Goal: Task Accomplishment & Management: Use online tool/utility

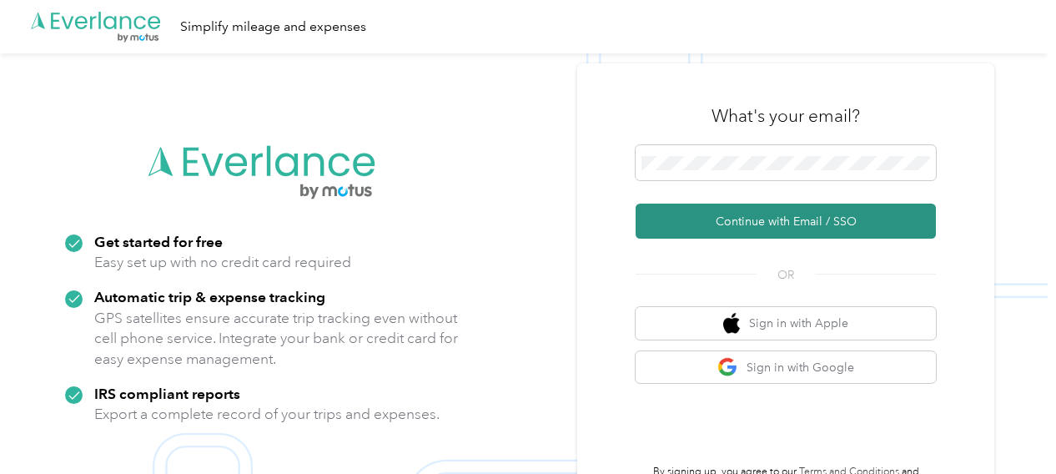
drag, startPoint x: 779, startPoint y: 219, endPoint x: 744, endPoint y: 223, distance: 35.2
click at [744, 223] on button "Continue with Email / SSO" at bounding box center [786, 221] width 300 height 35
click at [738, 219] on button "Continue with Email / SSO" at bounding box center [786, 221] width 300 height 35
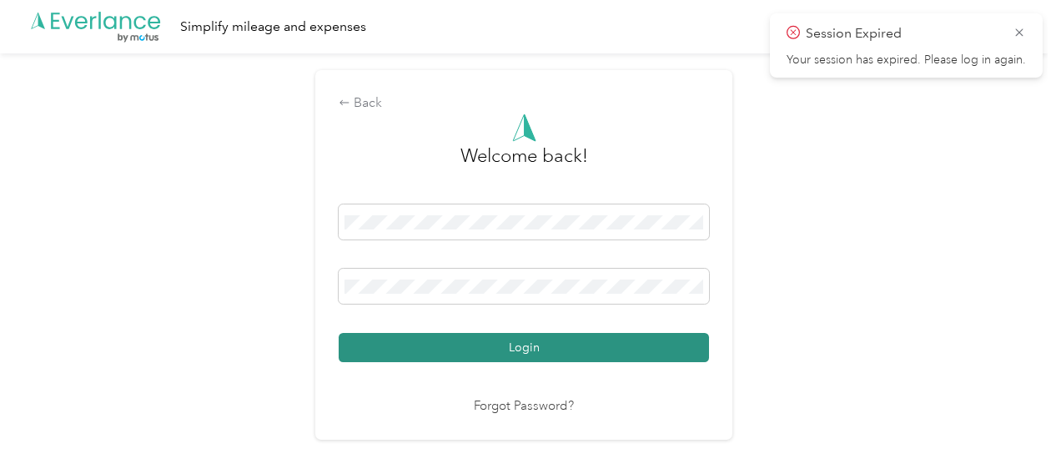
click at [584, 349] on button "Login" at bounding box center [524, 347] width 370 height 29
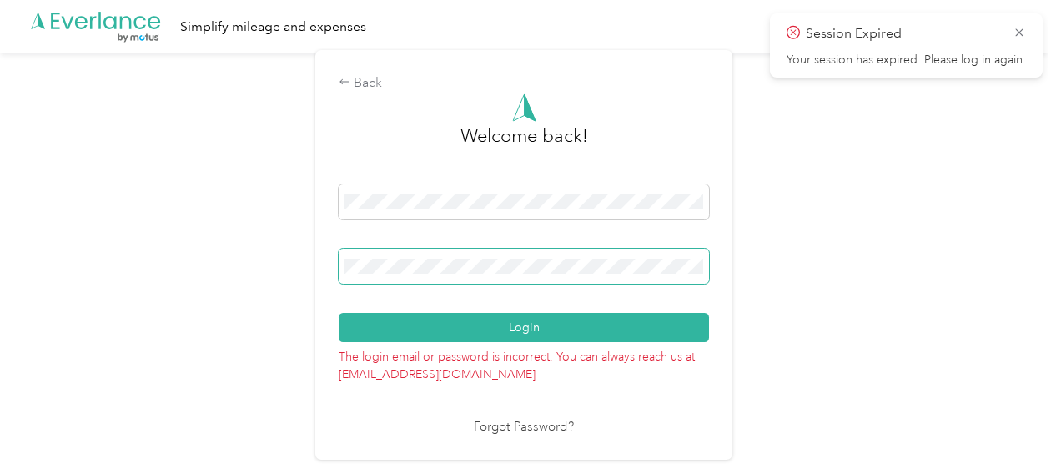
click at [339, 313] on button "Login" at bounding box center [524, 327] width 370 height 29
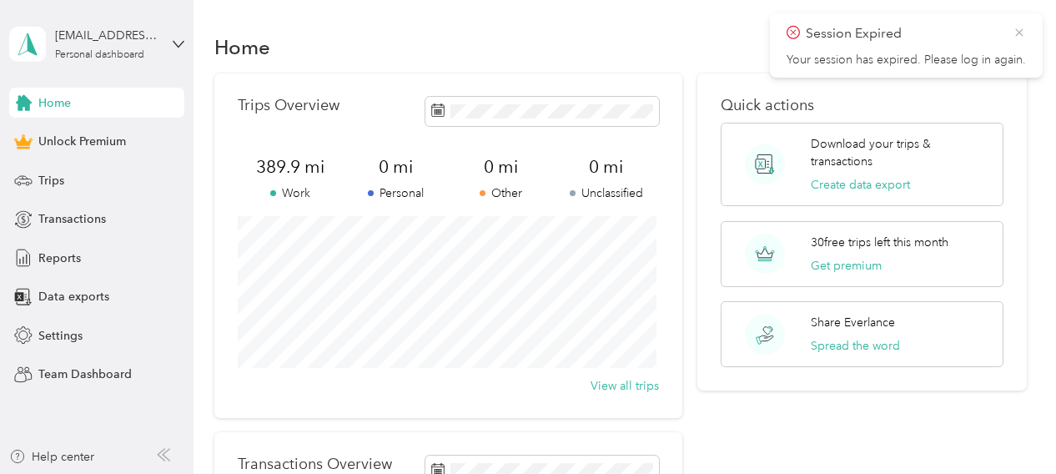
click at [1023, 33] on icon at bounding box center [1019, 32] width 13 height 15
click at [112, 178] on div "Trips" at bounding box center [96, 180] width 175 height 30
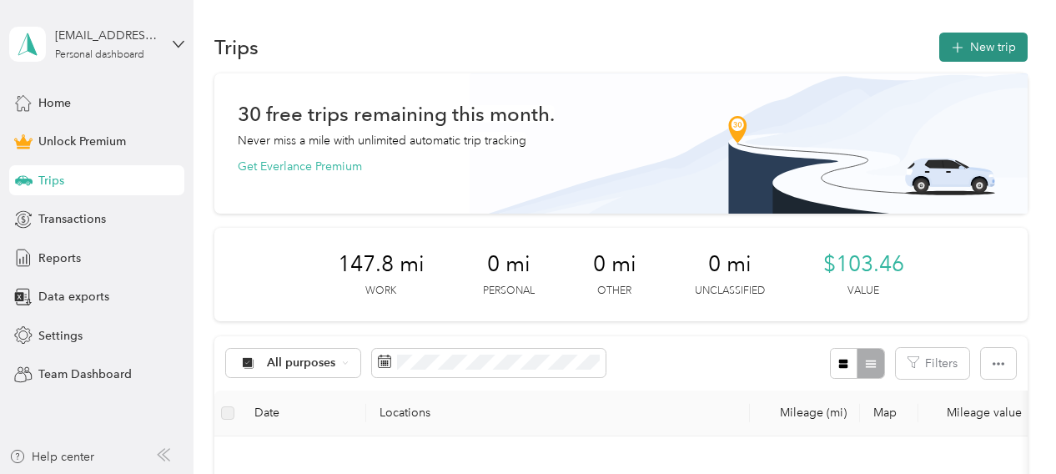
click at [953, 47] on icon "button" at bounding box center [957, 47] width 19 height 19
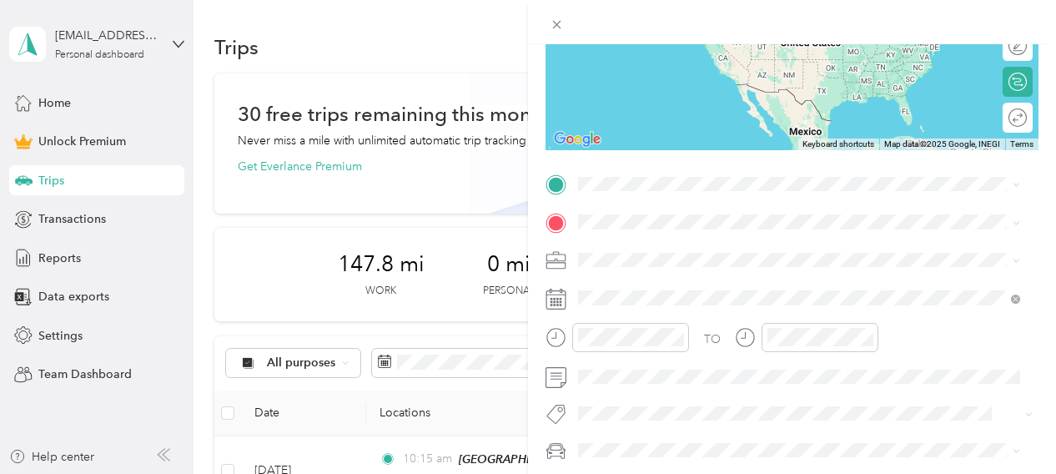
scroll to position [229, 0]
click at [735, 277] on div "[STREET_ADDRESS][US_STATE] [STREET_ADDRESS]" at bounding box center [697, 259] width 175 height 35
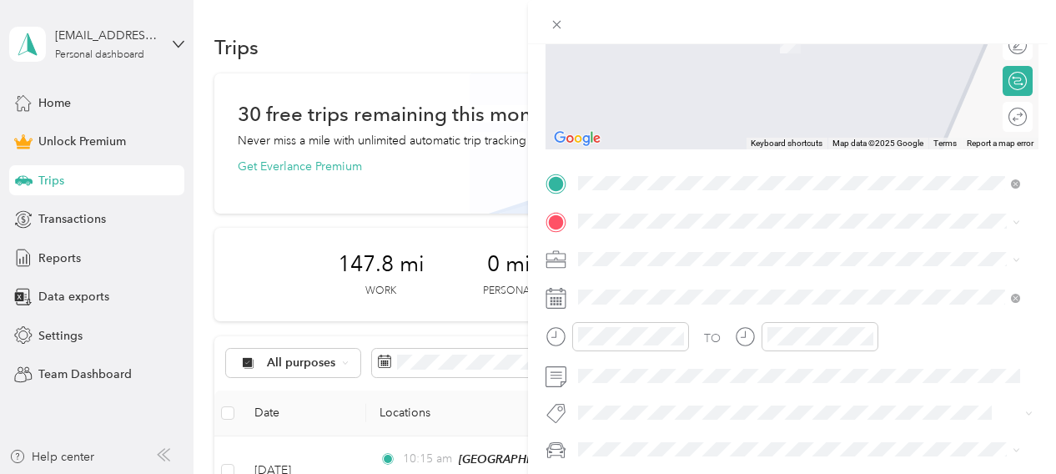
click at [664, 286] on div "[GEOGRAPHIC_DATA][US_STATE], [GEOGRAPHIC_DATA]" at bounding box center [799, 275] width 430 height 23
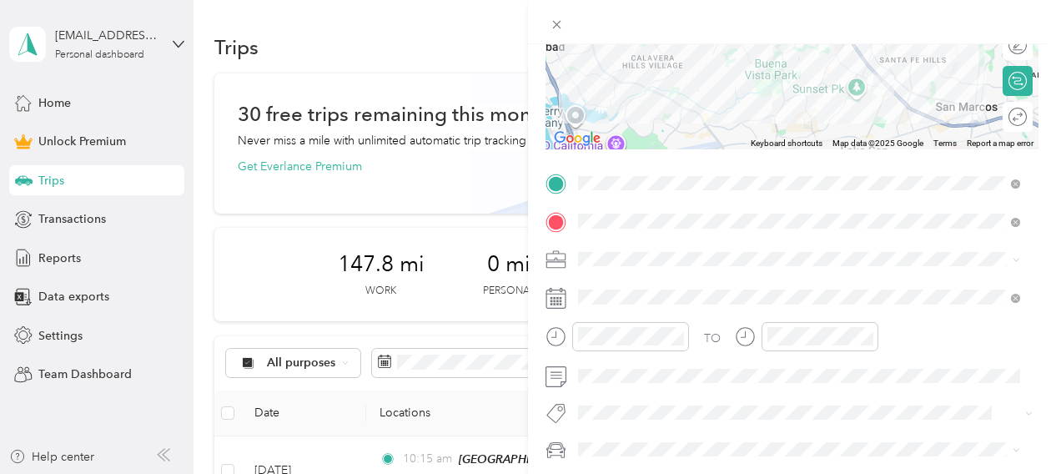
click at [666, 81] on span "[PERSON_NAME] And [PERSON_NAME] [PERSON_NAME]" at bounding box center [739, 77] width 310 height 14
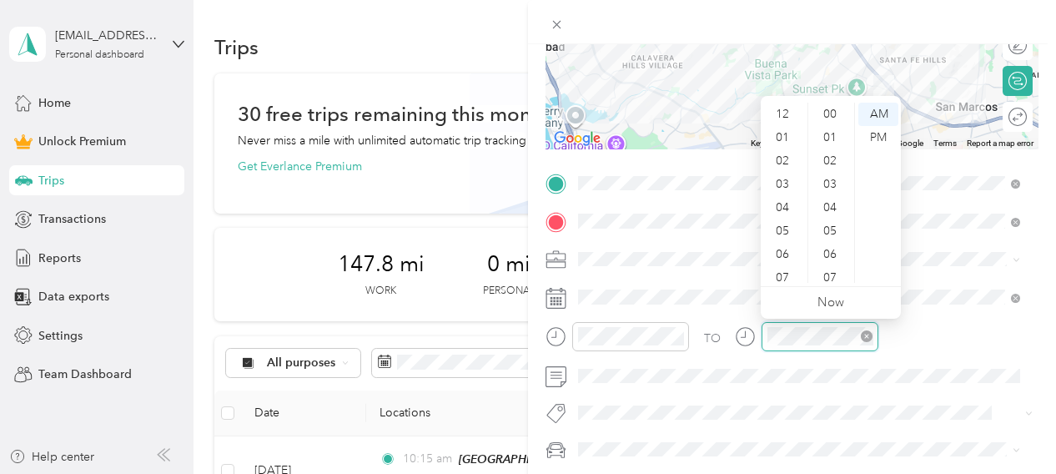
scroll to position [100, 0]
click at [1038, 294] on form "New Trip Save This trip cannot be edited because it is either under review, app…" at bounding box center [792, 181] width 528 height 708
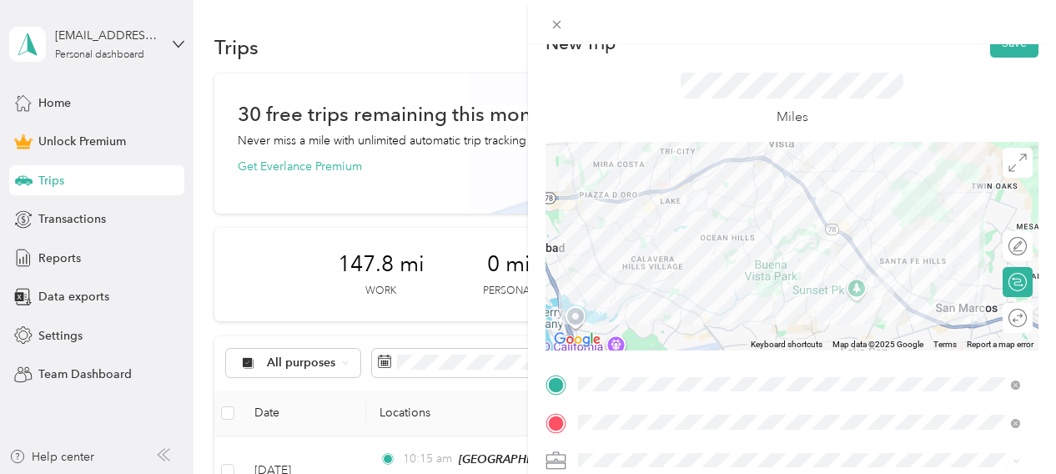
scroll to position [0, 0]
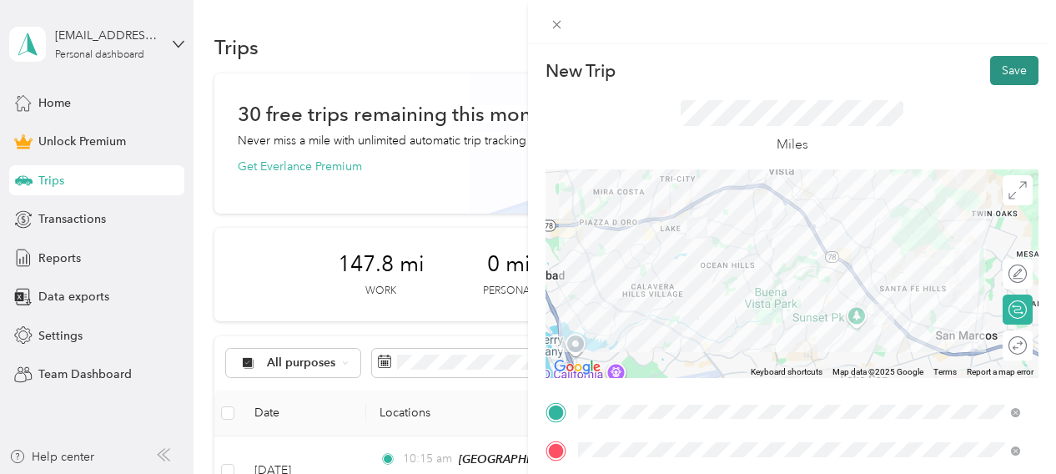
click at [1002, 73] on button "Save" at bounding box center [1014, 70] width 48 height 29
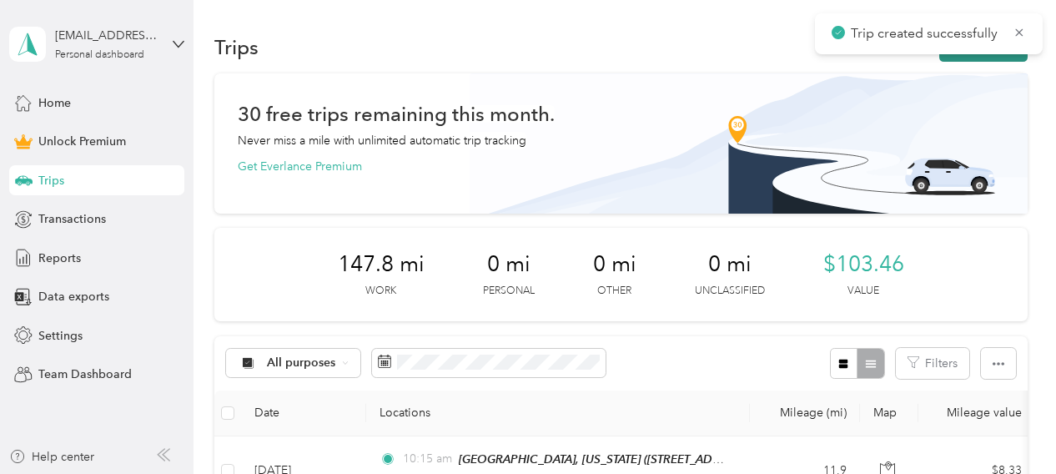
click at [988, 57] on button "New trip" at bounding box center [983, 47] width 88 height 29
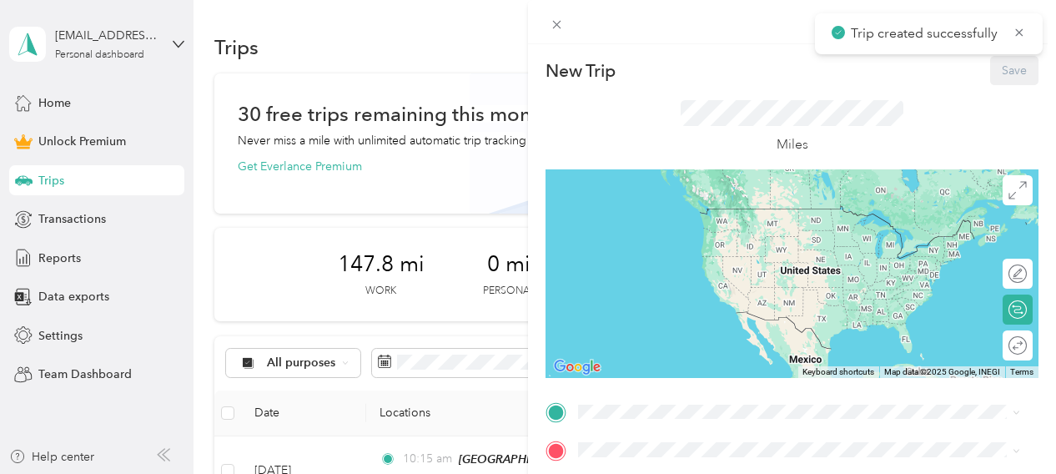
scroll to position [288, 0]
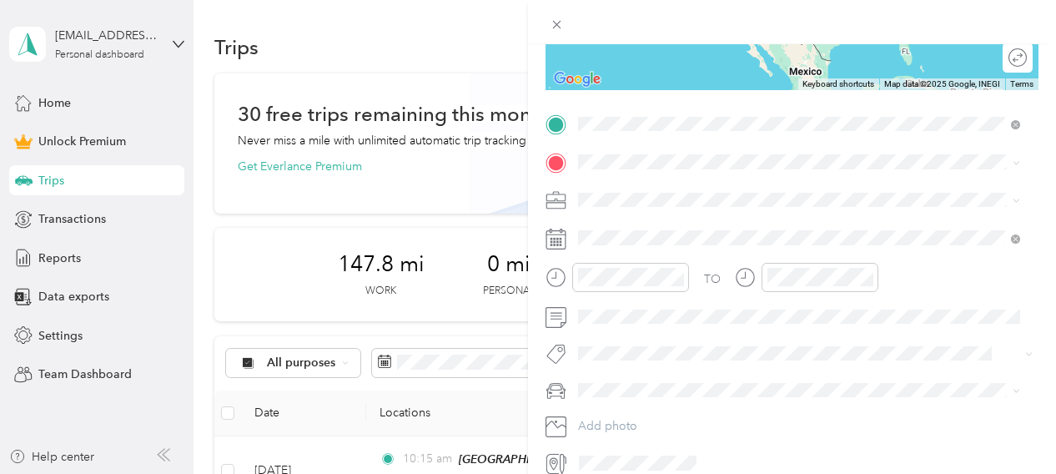
click at [685, 184] on span "[GEOGRAPHIC_DATA][US_STATE], [GEOGRAPHIC_DATA]" at bounding box center [764, 183] width 308 height 15
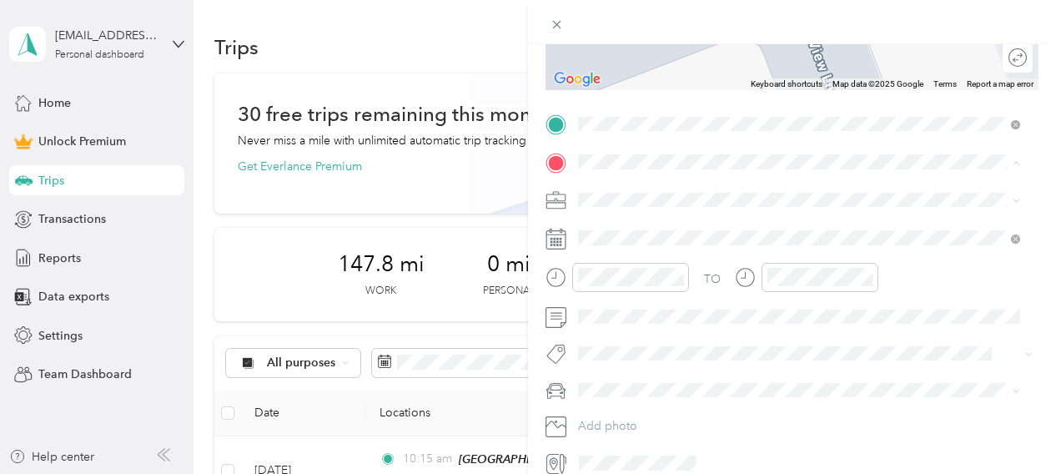
click at [664, 236] on div "[STREET_ADDRESS][US_STATE] [STREET_ADDRESS]" at bounding box center [697, 237] width 175 height 35
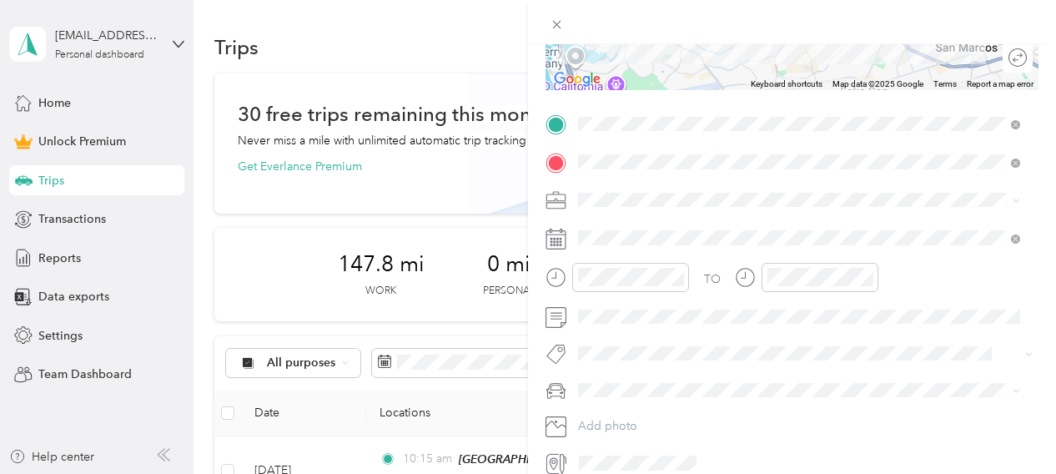
click at [646, 209] on span at bounding box center [805, 200] width 466 height 27
click at [677, 294] on li "[PERSON_NAME] And [PERSON_NAME] [PERSON_NAME]" at bounding box center [799, 283] width 454 height 29
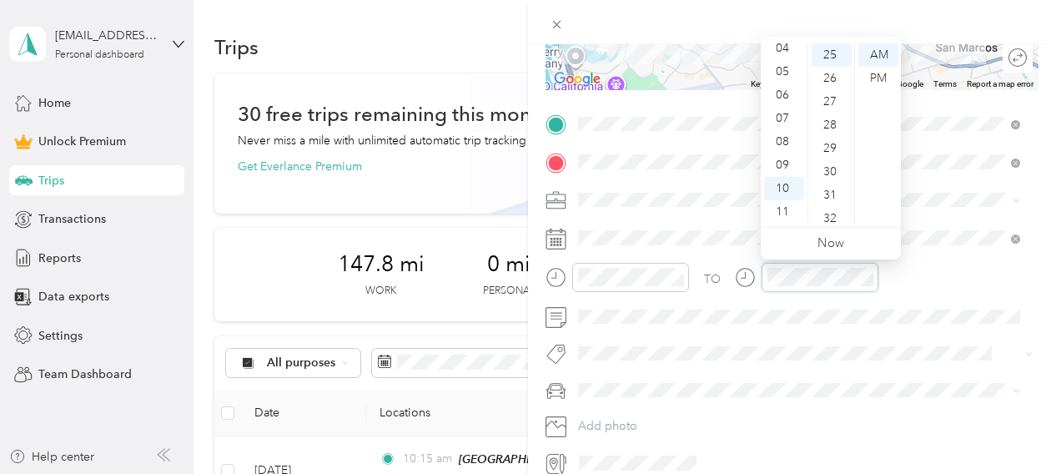
scroll to position [350, 0]
click at [1040, 226] on form "New Trip Save This trip cannot be edited because it is either under review, app…" at bounding box center [792, 122] width 528 height 708
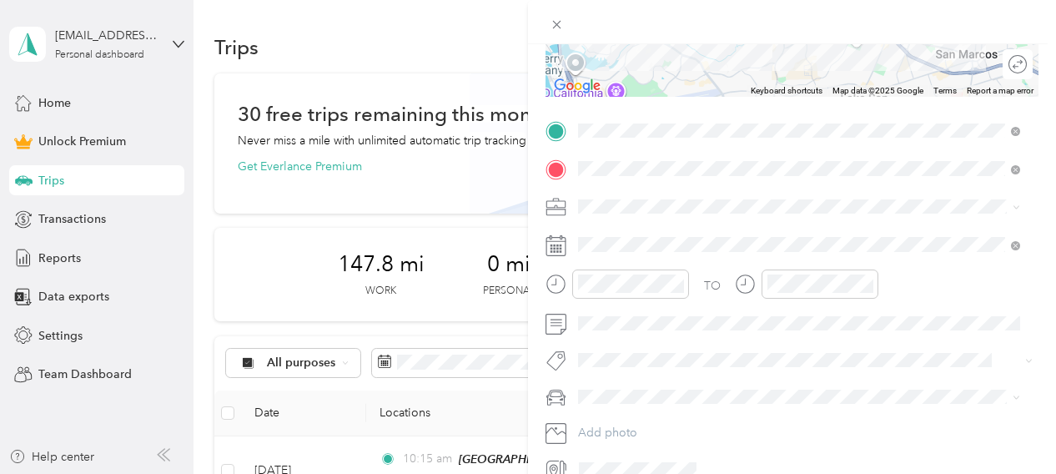
scroll to position [0, 0]
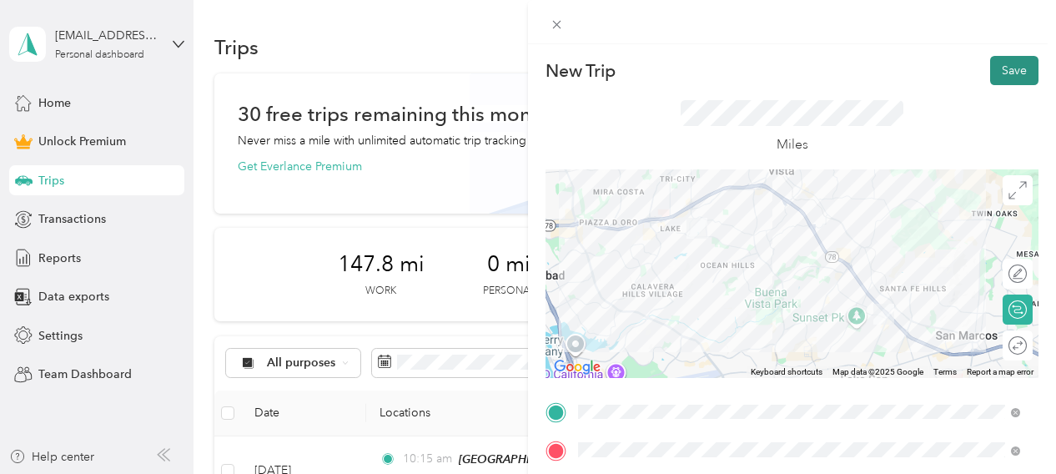
click at [1000, 69] on button "Save" at bounding box center [1014, 70] width 48 height 29
